Goal: Task Accomplishment & Management: Manage account settings

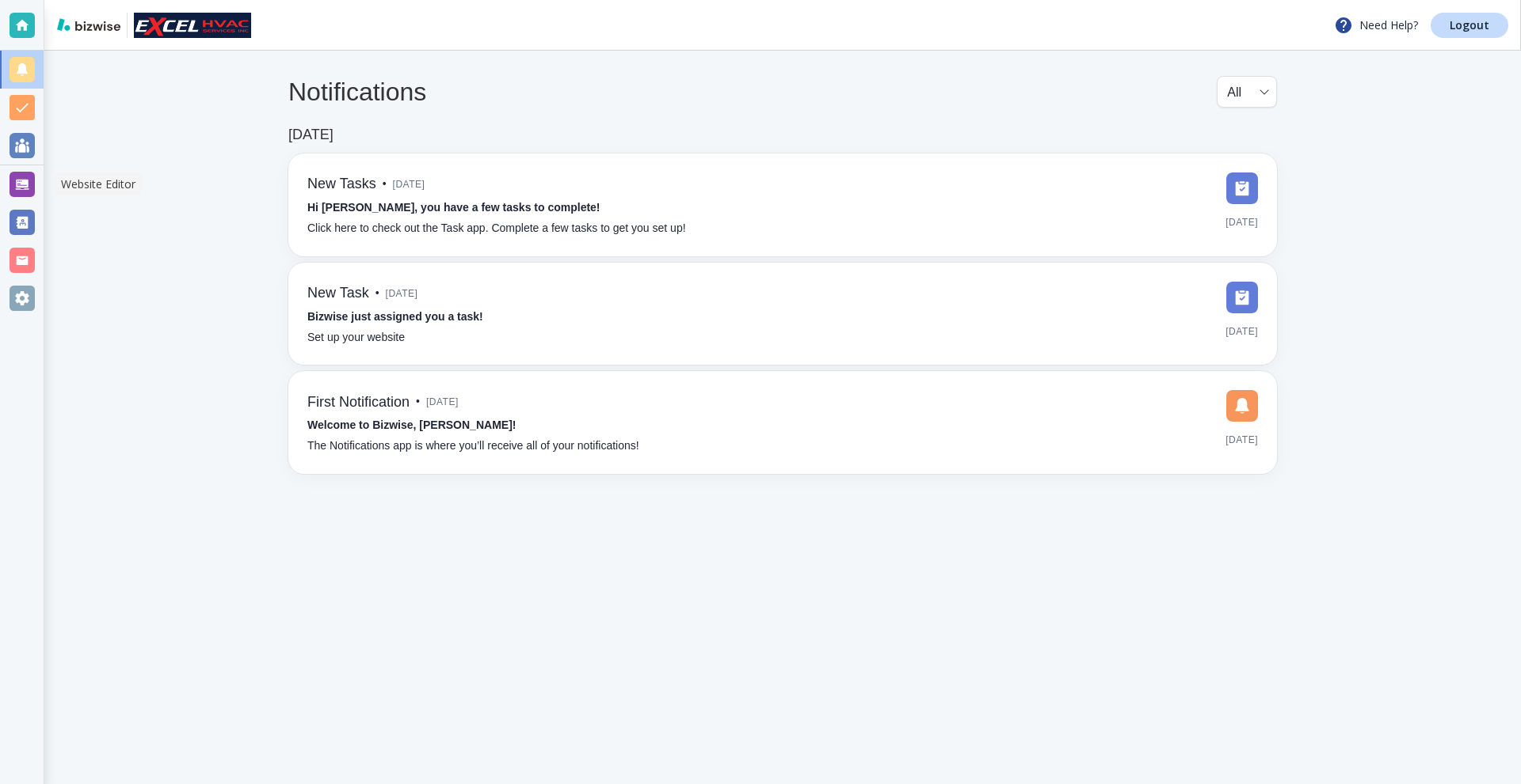
click at [11, 178] on div at bounding box center [22, 184] width 26 height 26
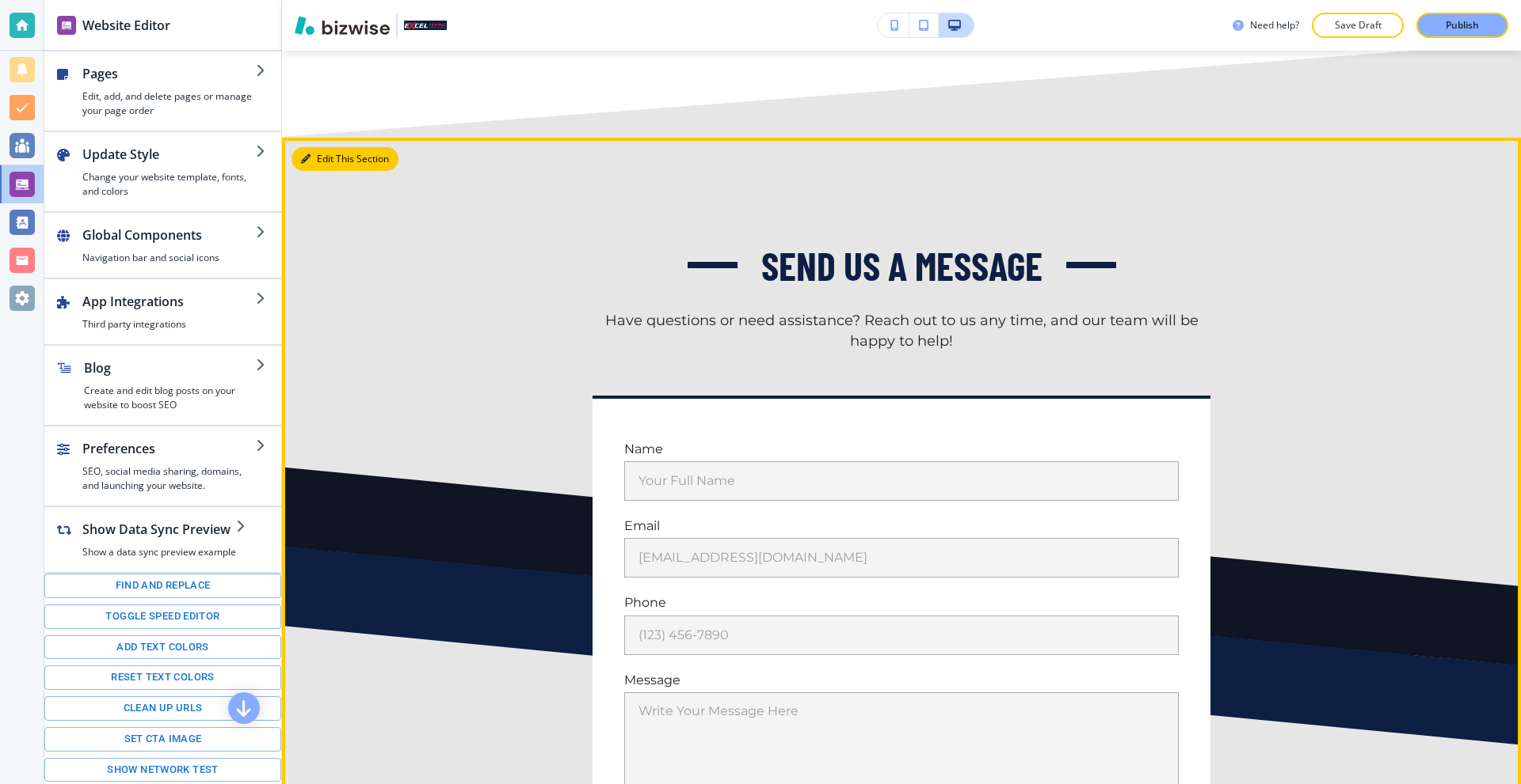
click at [312, 171] on button "Edit This Section" at bounding box center [345, 159] width 107 height 24
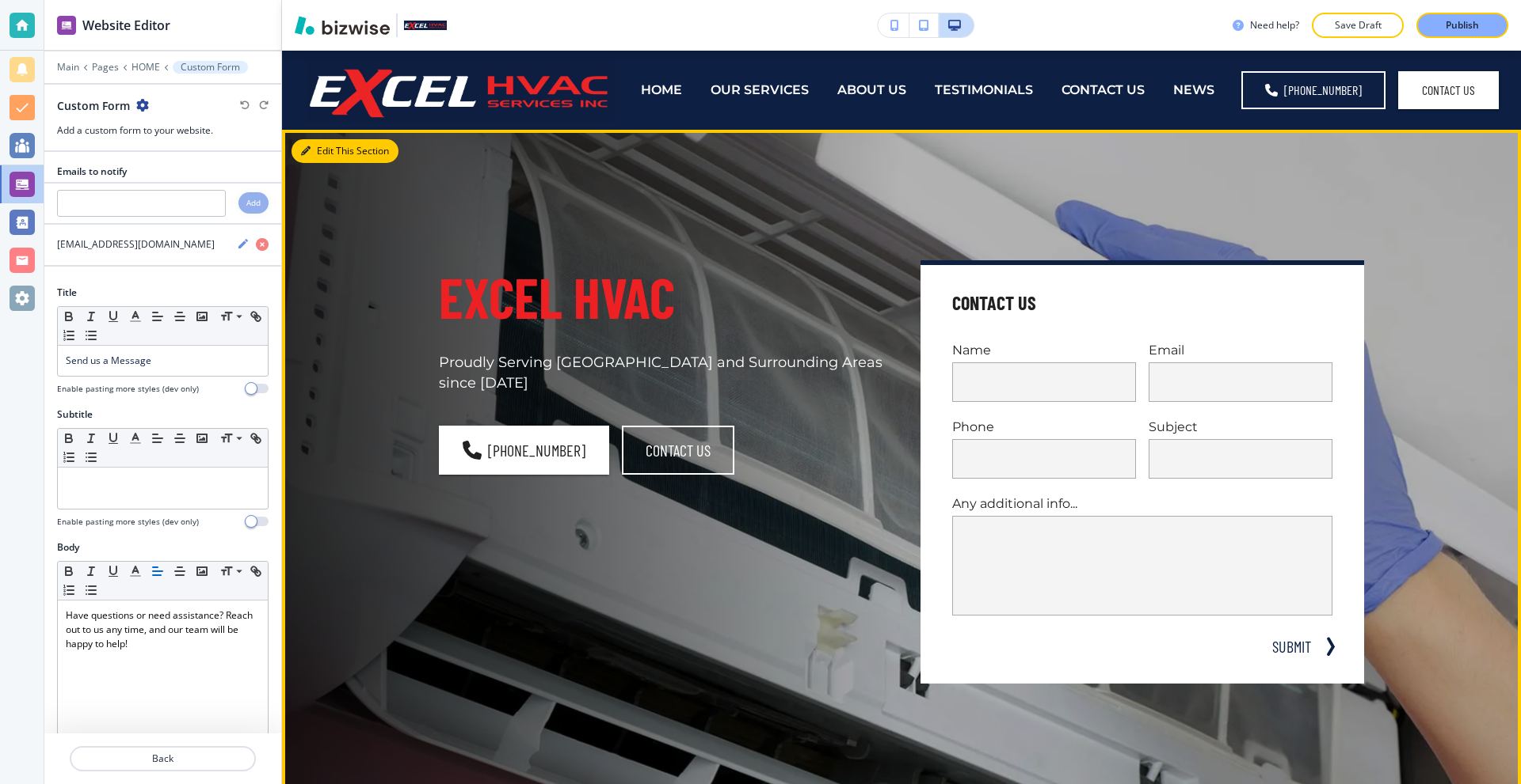
click at [328, 149] on button "Edit This Section" at bounding box center [345, 151] width 107 height 24
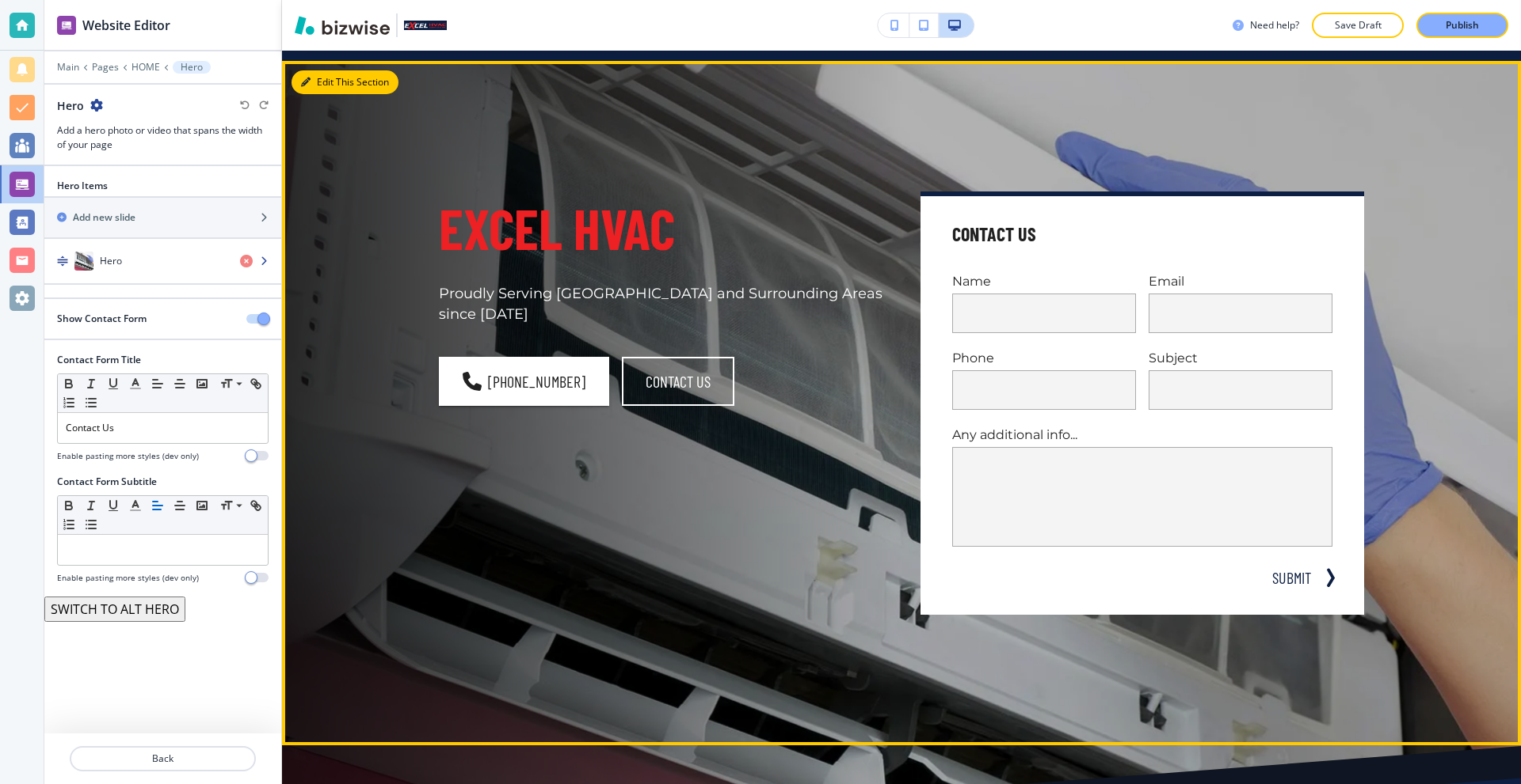
scroll to position [79, 0]
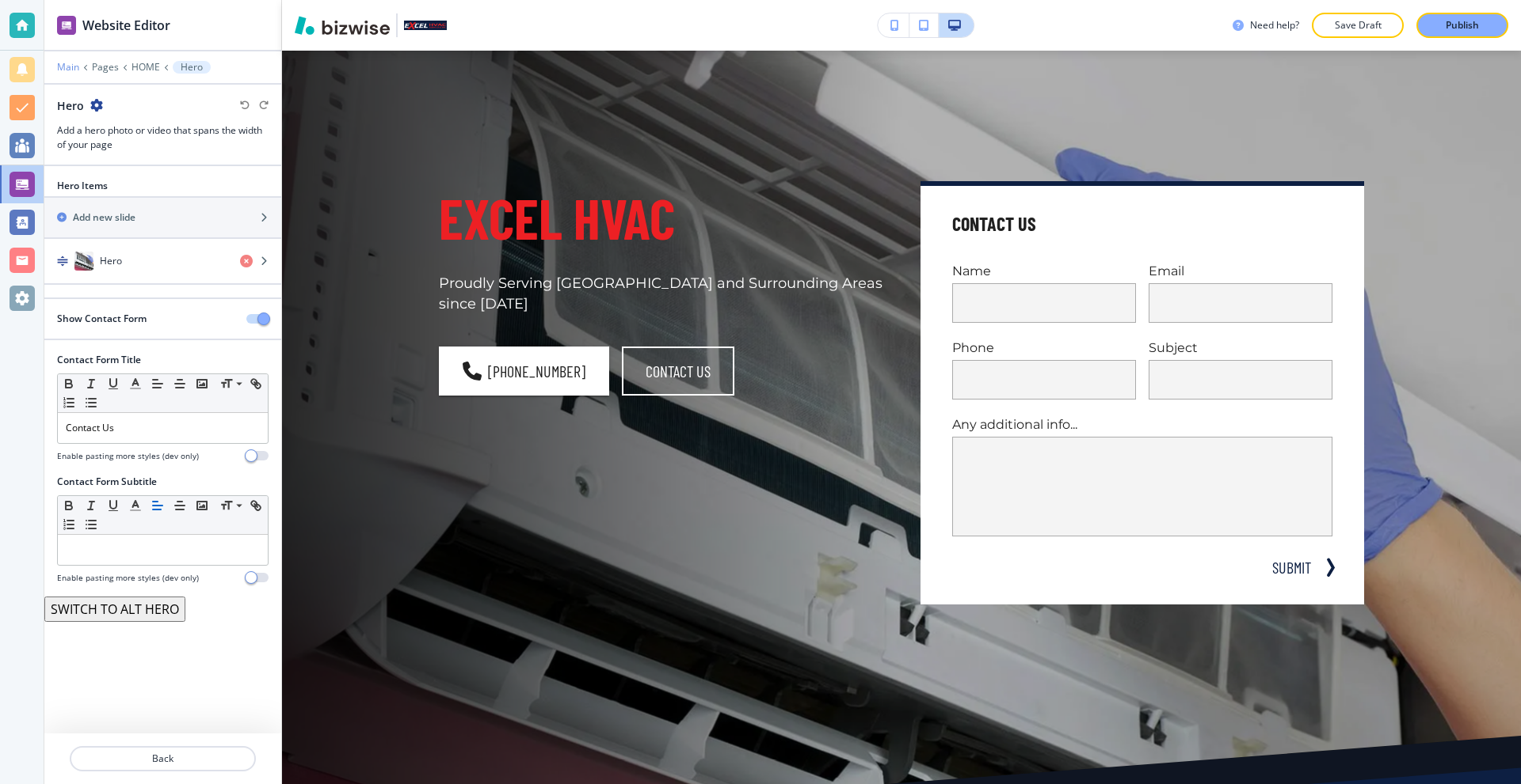
click at [74, 72] on p "Main" at bounding box center [68, 67] width 22 height 11
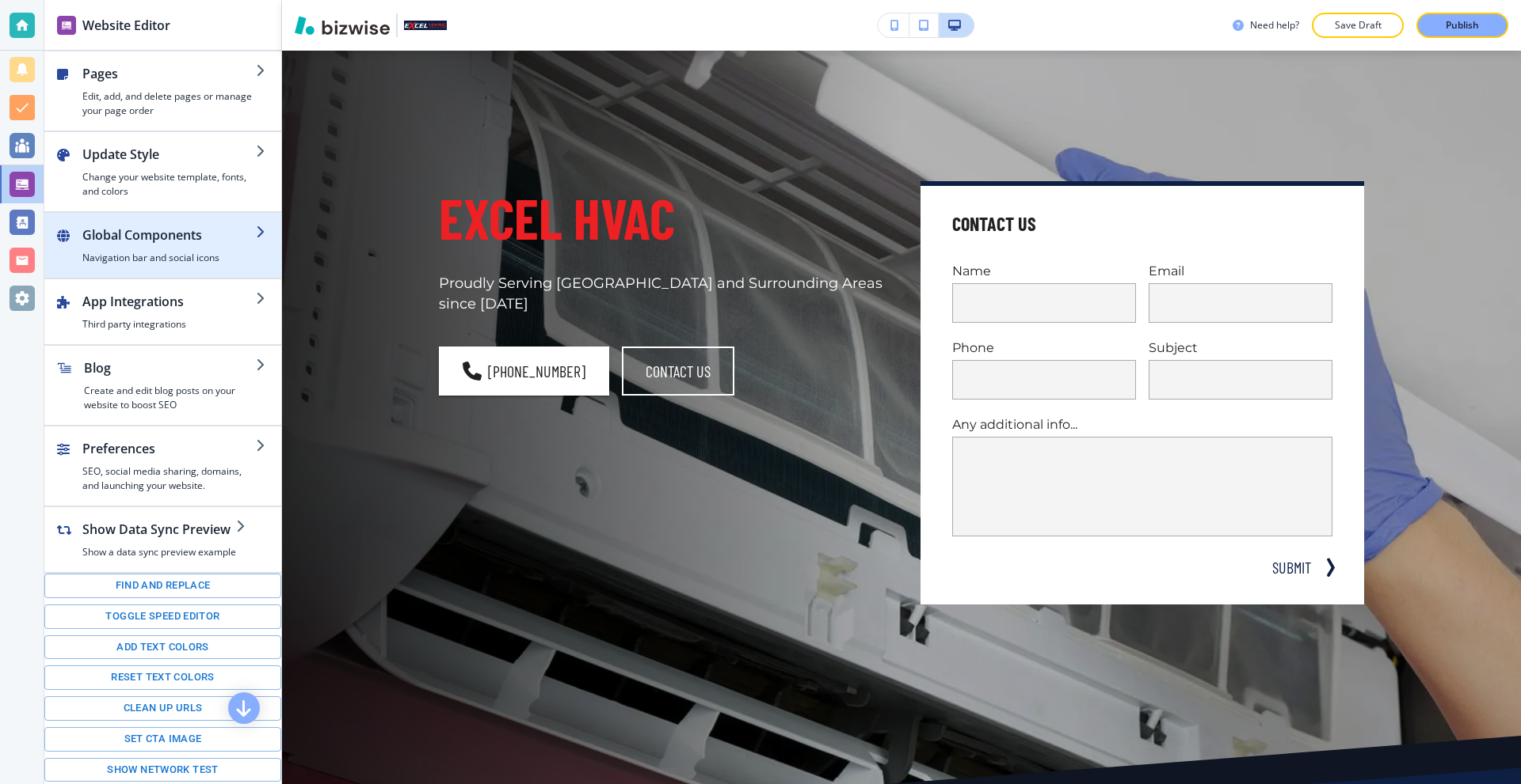
click at [197, 237] on h2 "Global Components" at bounding box center [169, 234] width 173 height 19
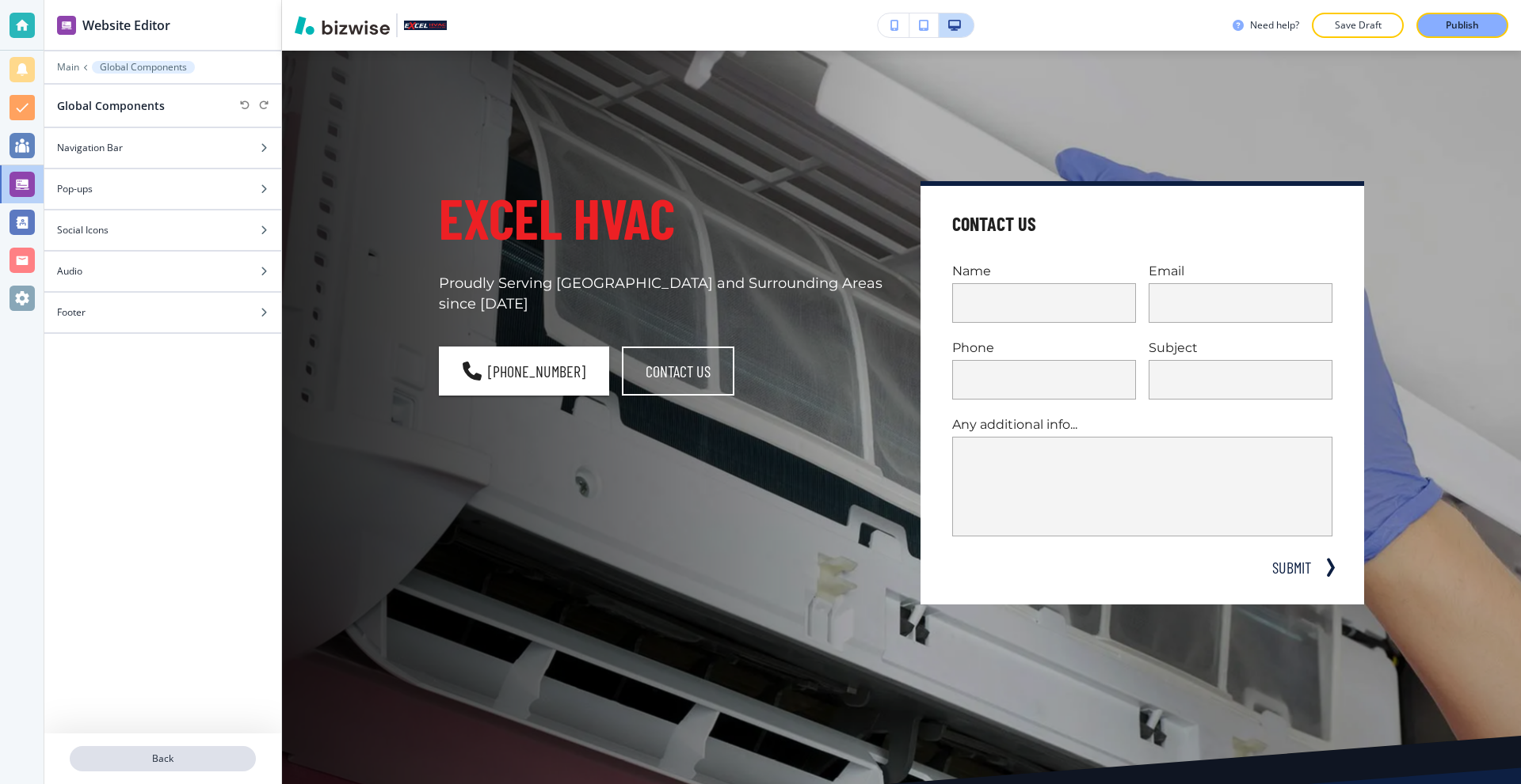
click at [187, 751] on button "Back" at bounding box center [162, 759] width 186 height 26
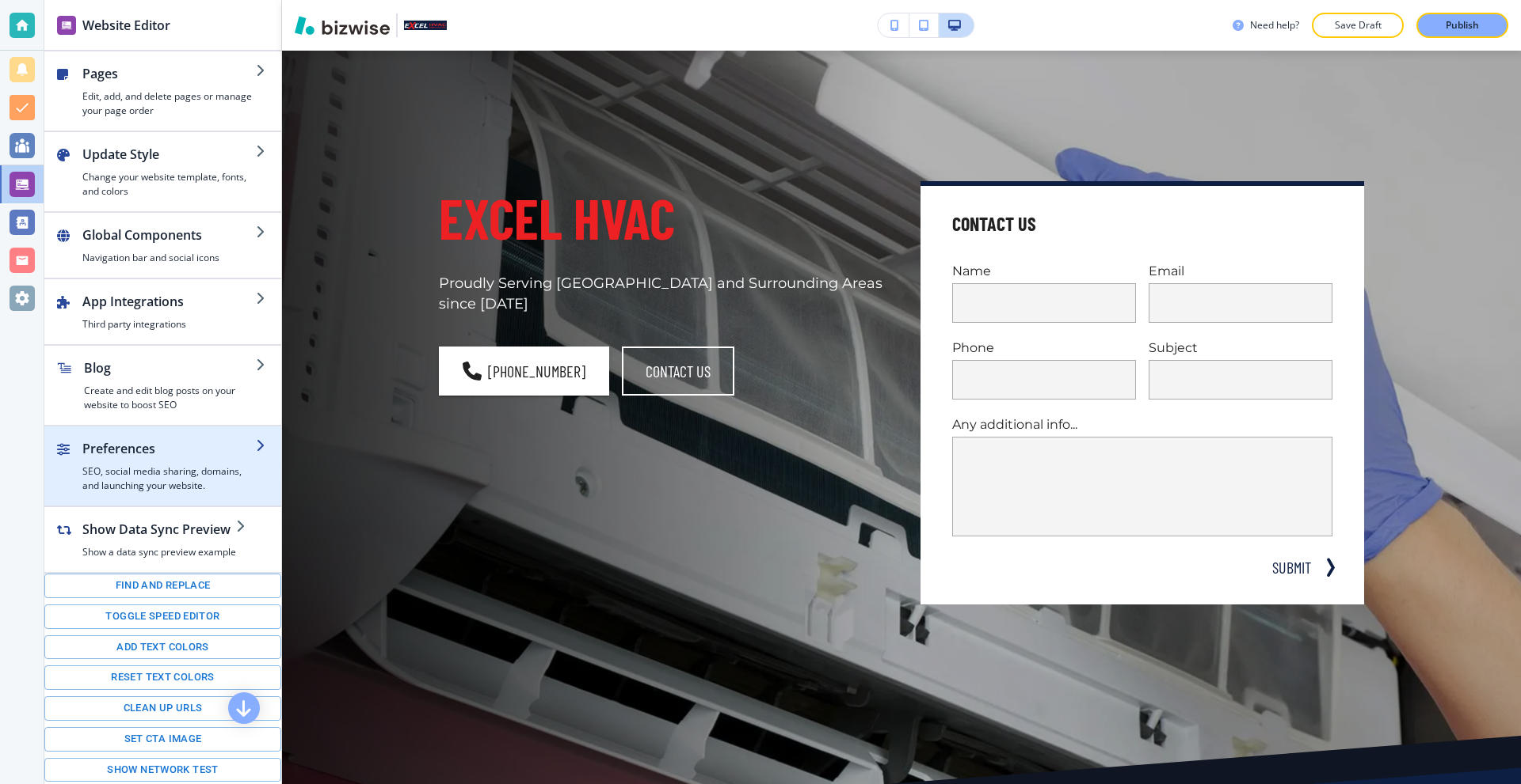
click at [172, 457] on h2 "Preferences" at bounding box center [169, 448] width 173 height 19
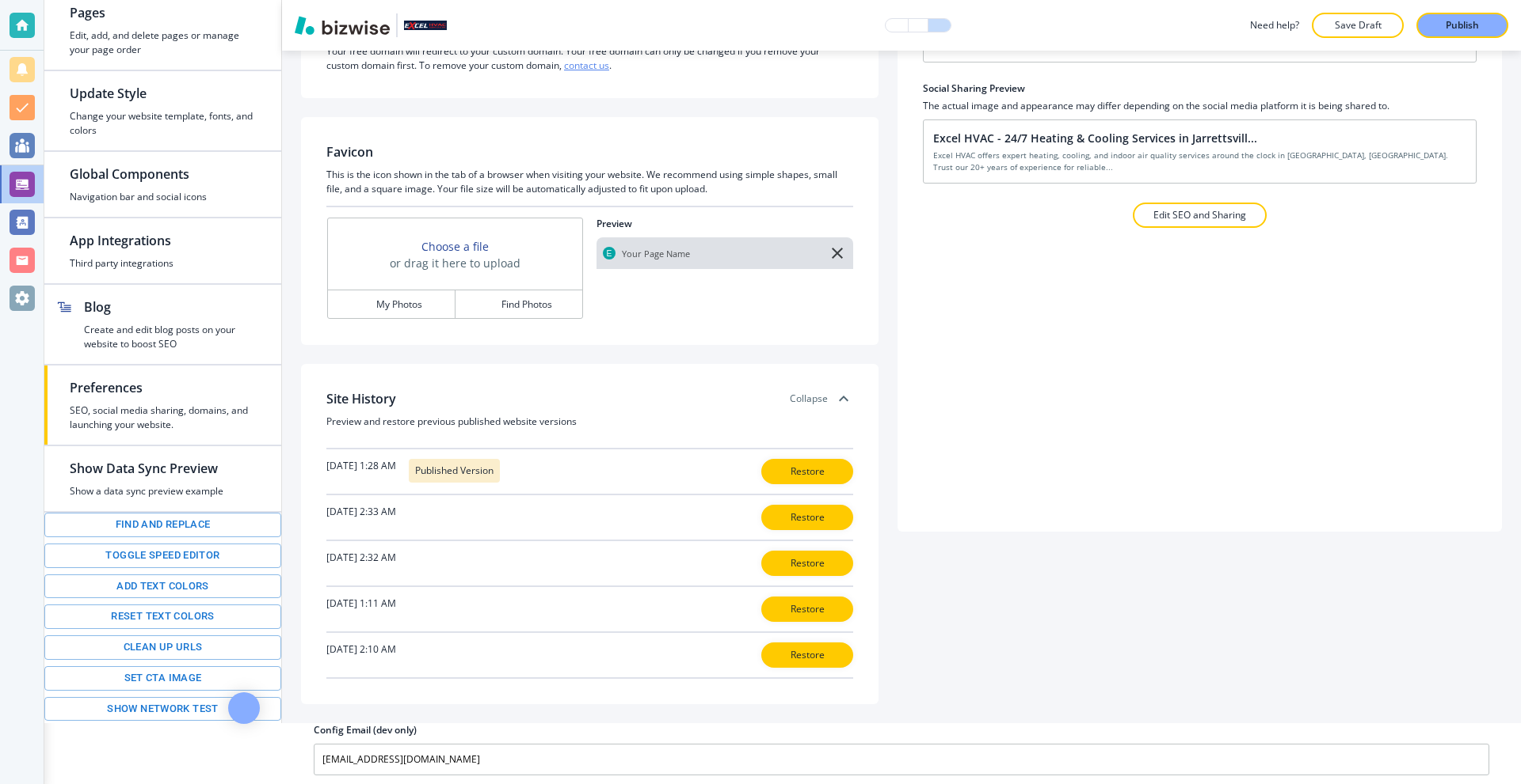
scroll to position [65, 0]
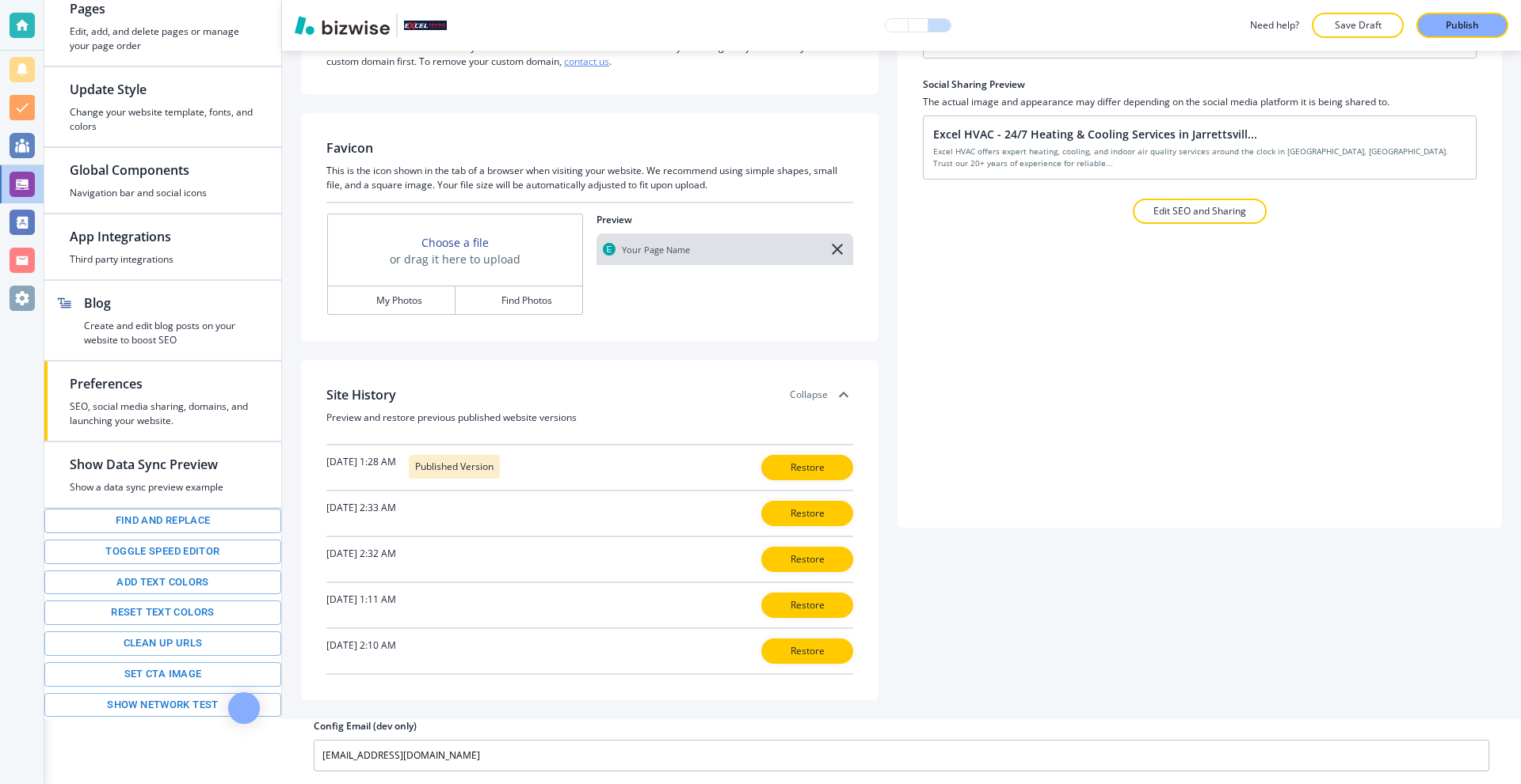
click at [334, 719] on h2 "Config Email (dev only)" at bounding box center [365, 726] width 103 height 14
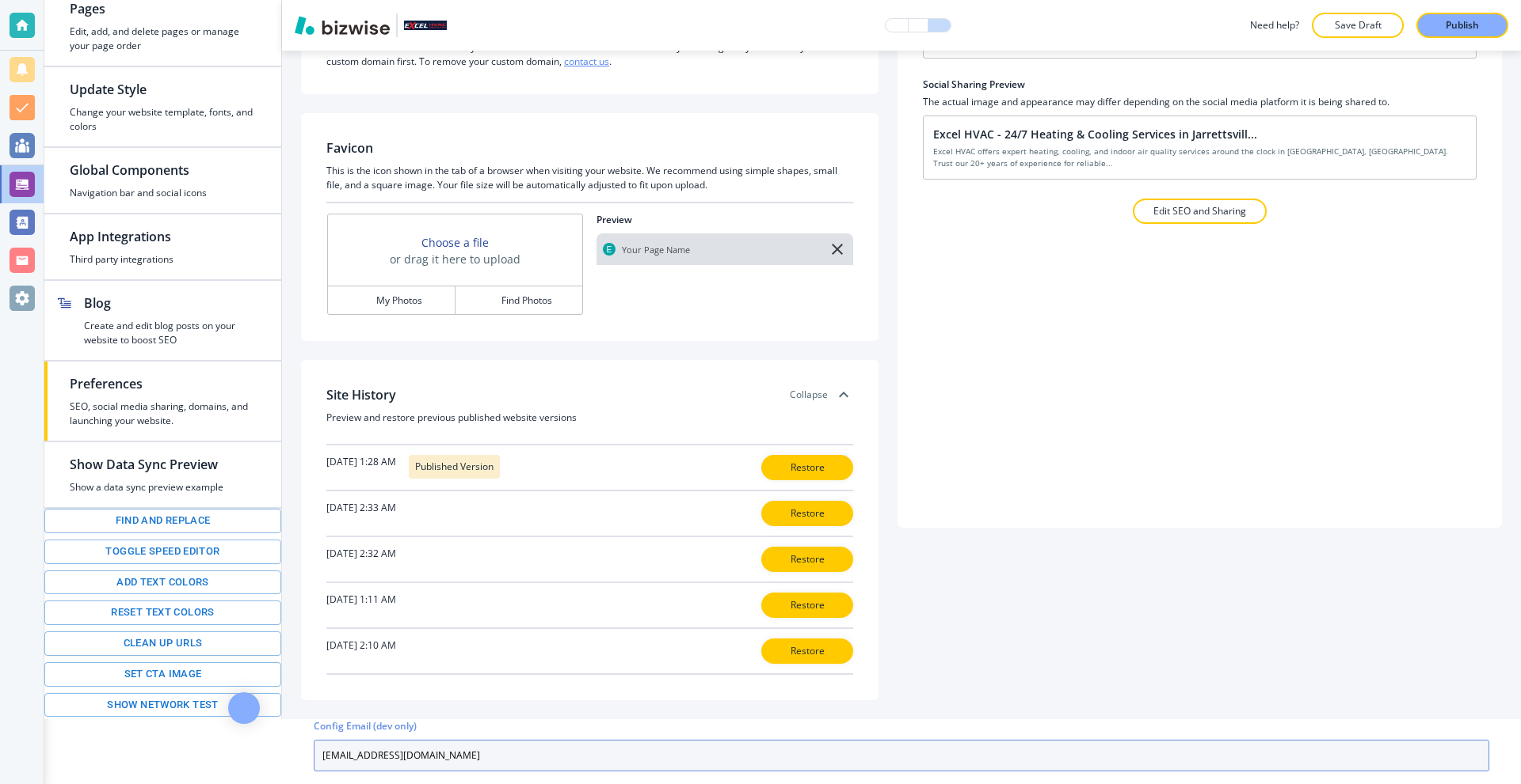
drag, startPoint x: 506, startPoint y: 745, endPoint x: 248, endPoint y: 739, distance: 258.1
click at [248, 739] on div "Website Editor Pages Edit, add, and delete pages or manage your page order Upda…" at bounding box center [783, 392] width 1477 height 784
paste input "3@ao"
type input "excelhvac3@aol.com"
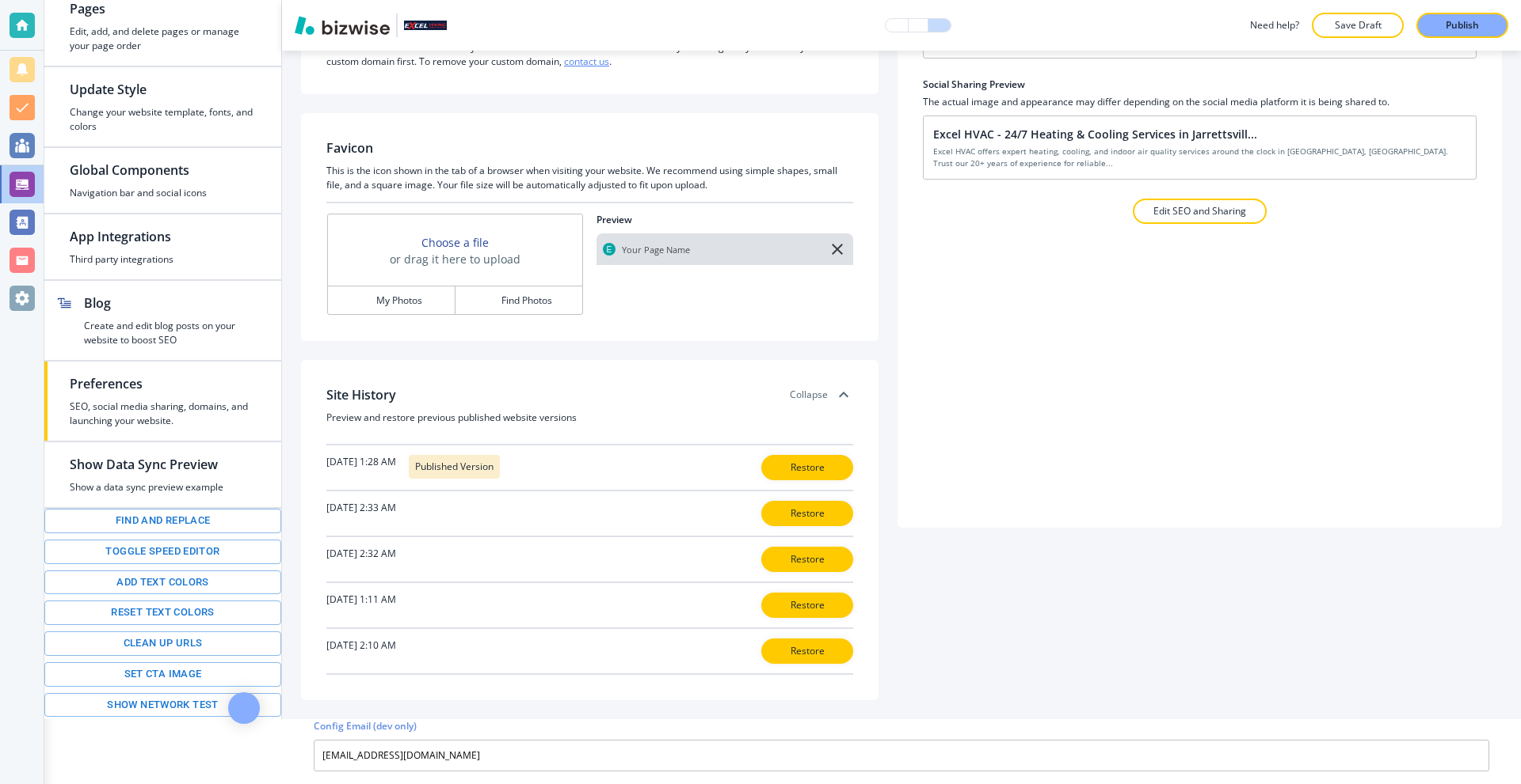
click at [1083, 634] on div "Domains Custom Domain excelhvacservices.com Connected Manage Domain Settings Fr…" at bounding box center [901, 352] width 1200 height 696
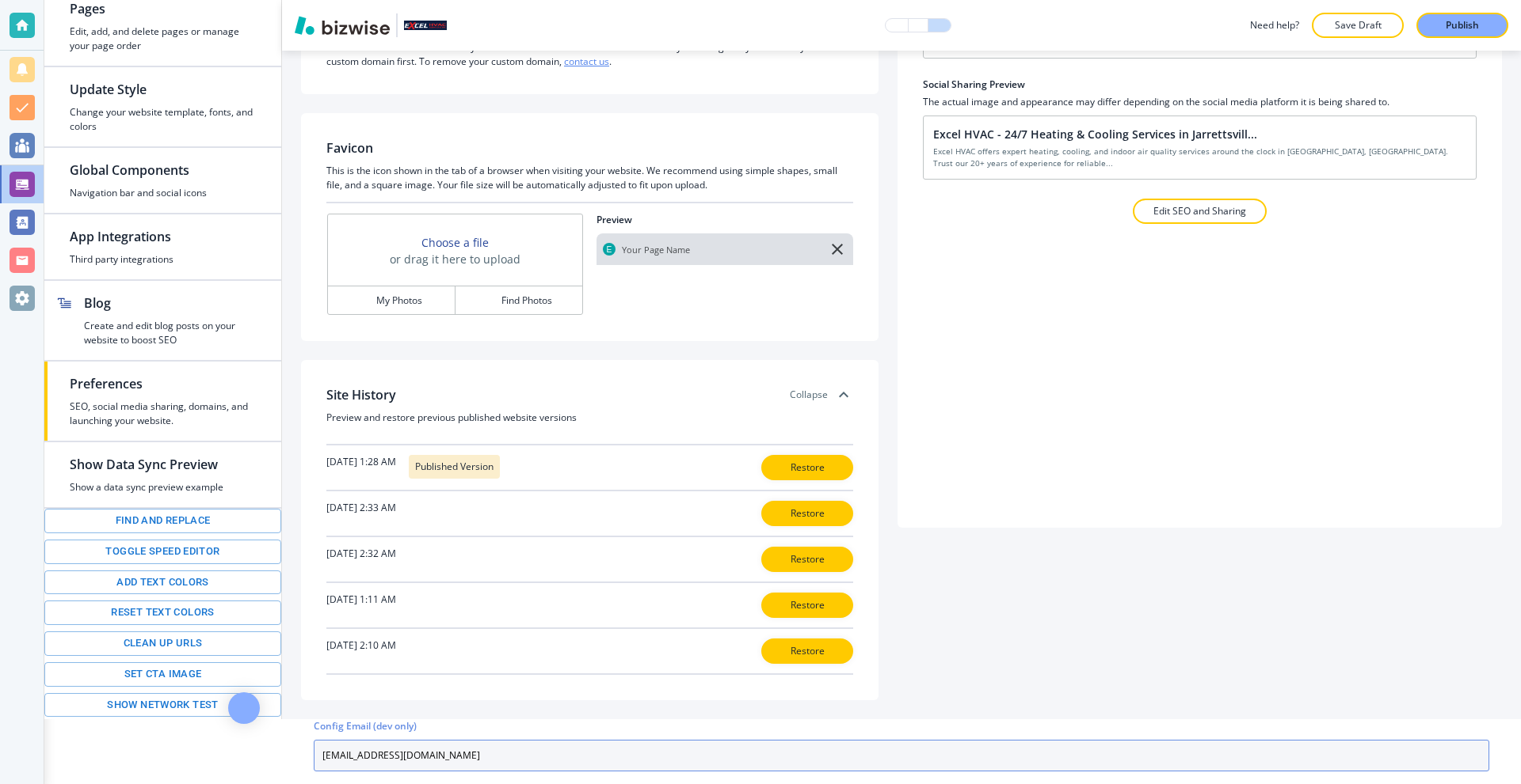
click at [580, 747] on input "excelhvac3@aol.com" at bounding box center [901, 756] width 1175 height 32
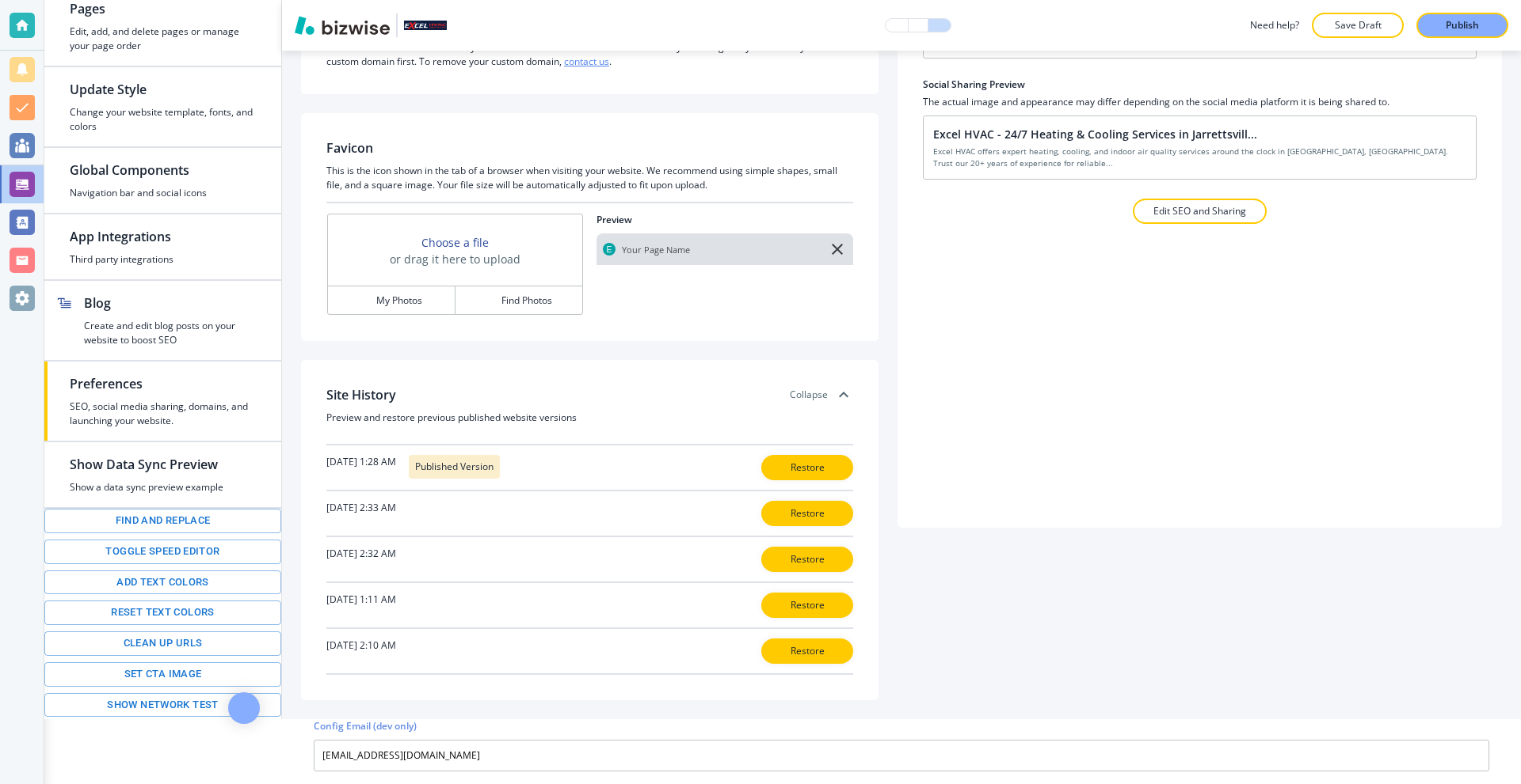
click at [1033, 646] on div "Domains Custom Domain excelhvacservices.com Connected Manage Domain Settings Fr…" at bounding box center [901, 352] width 1200 height 696
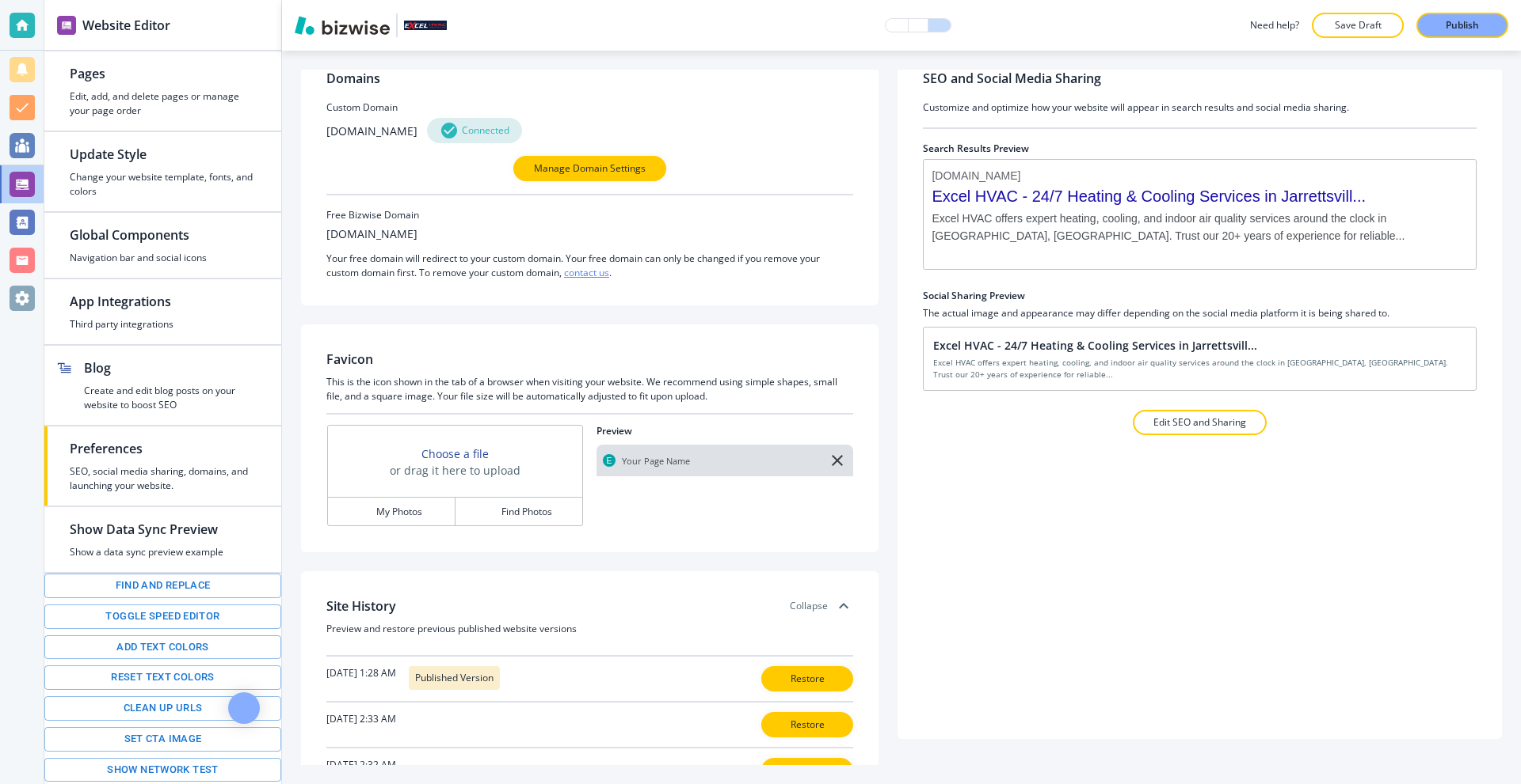
scroll to position [0, 0]
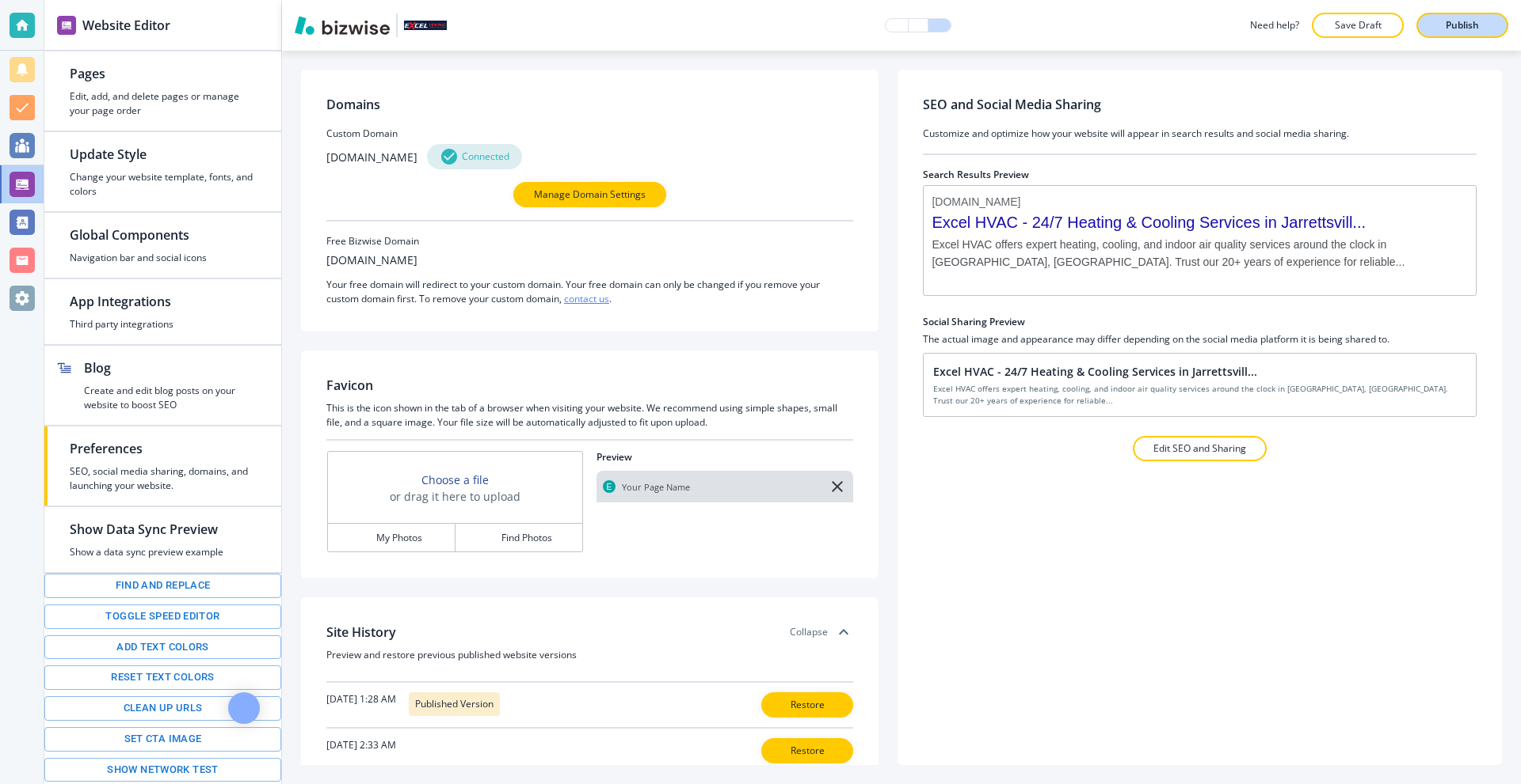
click at [1454, 27] on p "Publish" at bounding box center [1461, 26] width 33 height 14
click at [32, 28] on div at bounding box center [22, 25] width 26 height 26
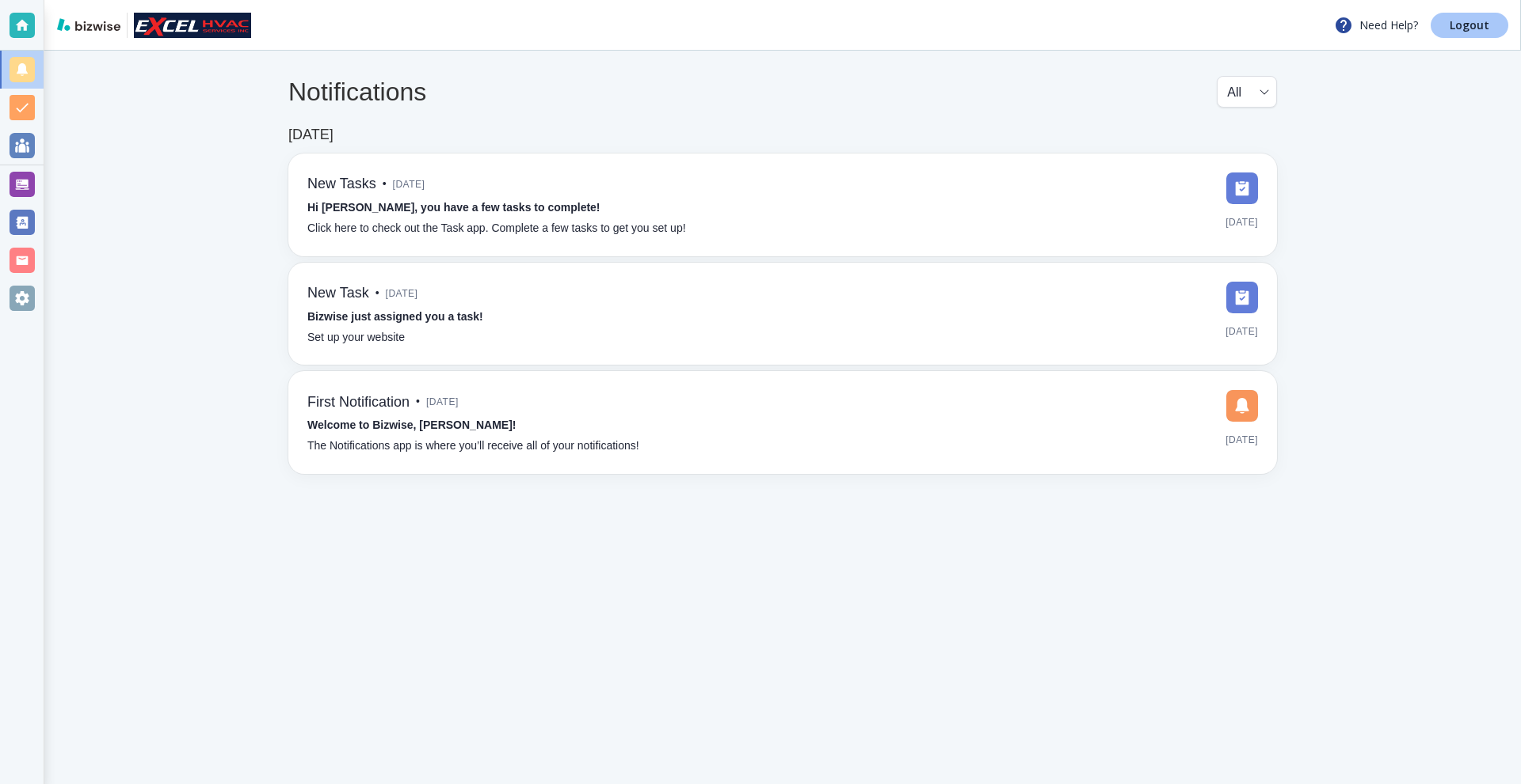
click at [1463, 23] on p "Logout" at bounding box center [1469, 25] width 40 height 11
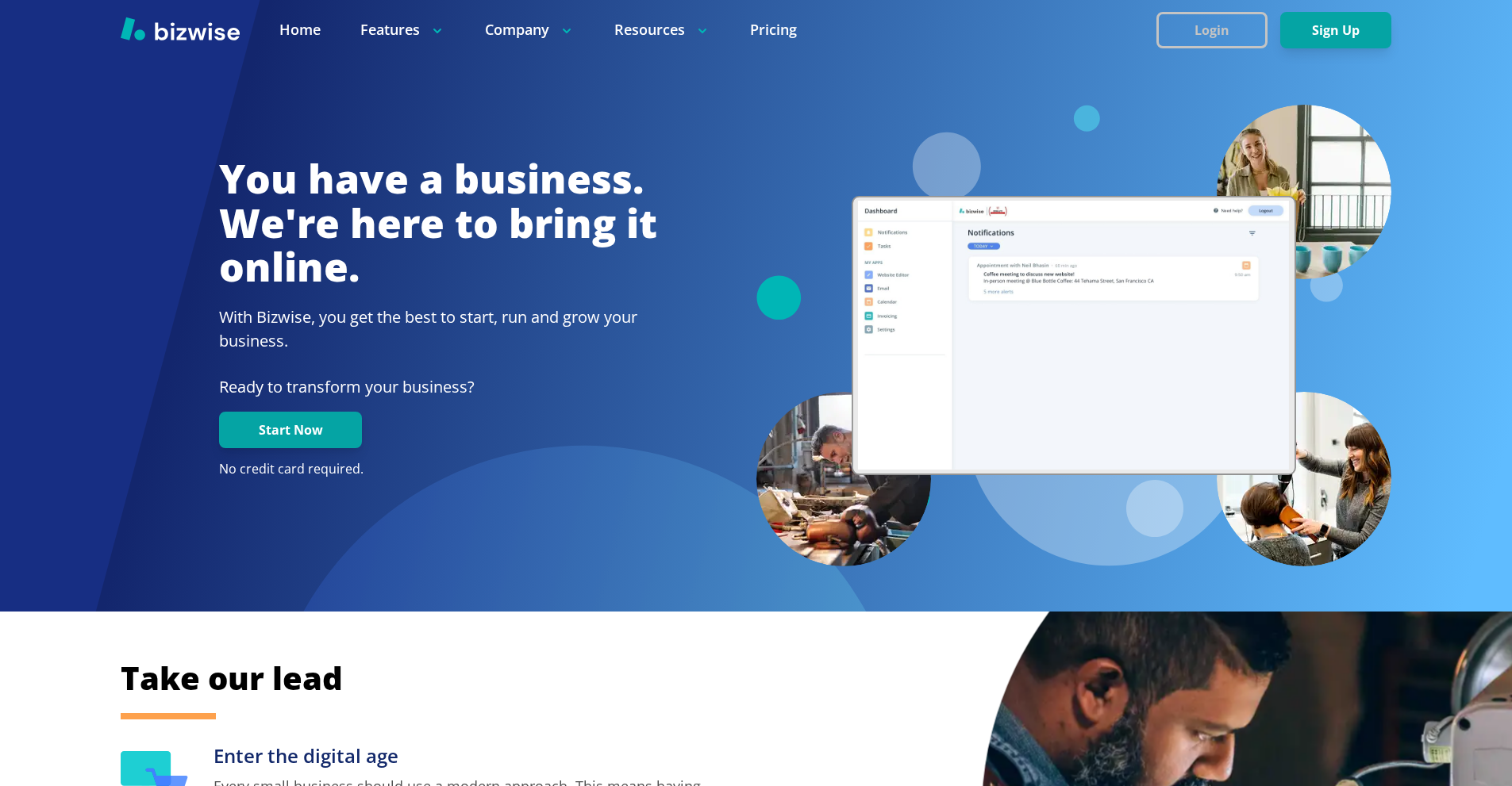
click at [1190, 33] on button "Login" at bounding box center [1212, 29] width 111 height 36
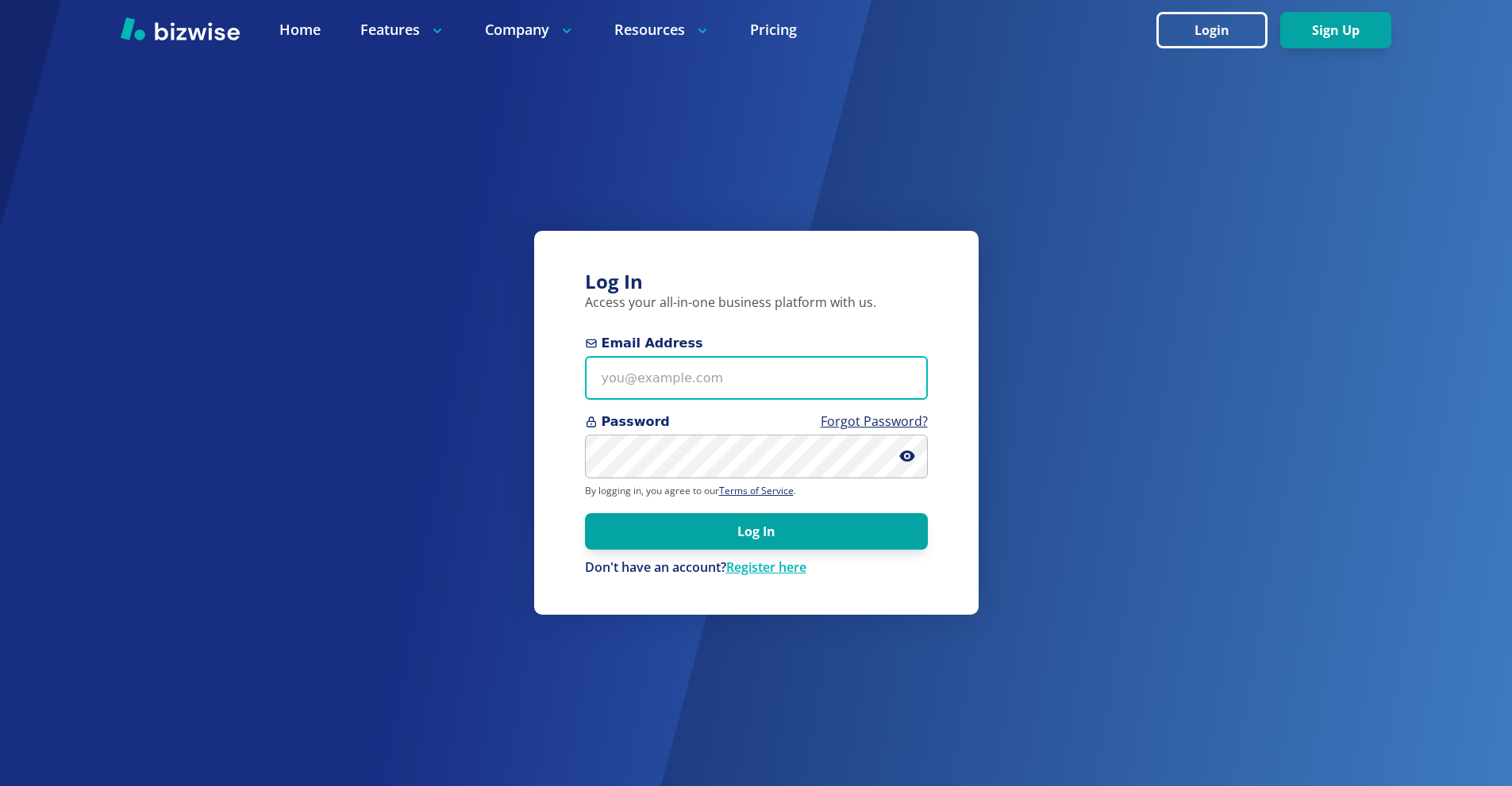
click at [743, 372] on input "Email Address" at bounding box center [756, 377] width 343 height 44
paste input "[EMAIL_ADDRESS][DOMAIN_NAME]"
type input "[EMAIL_ADDRESS][DOMAIN_NAME]"
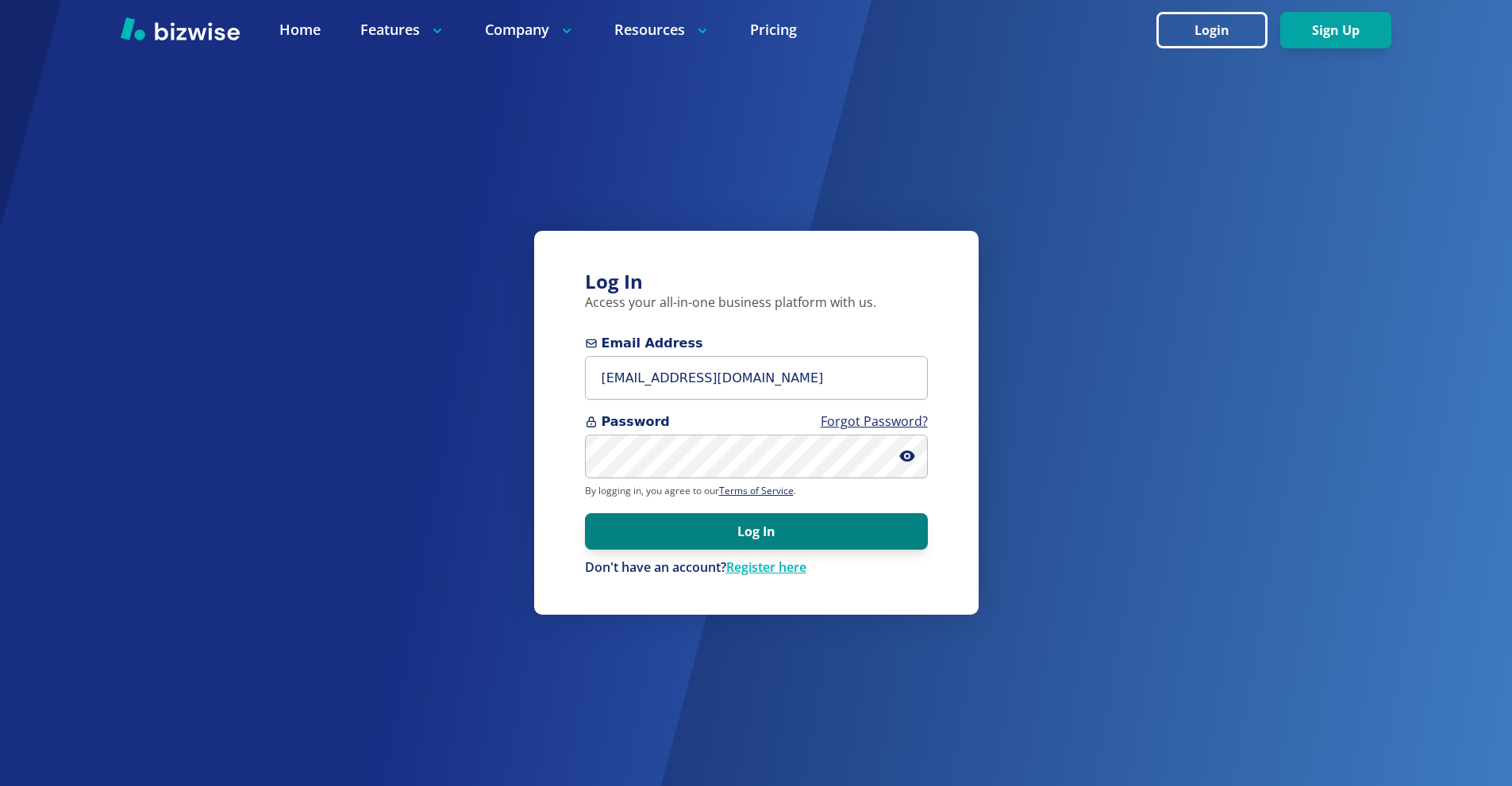
click at [749, 523] on button "Log In" at bounding box center [756, 531] width 343 height 36
